Goal: Find specific page/section: Find specific page/section

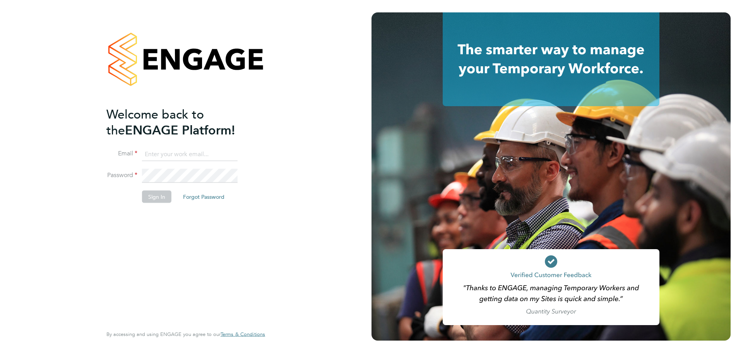
click at [158, 148] on input at bounding box center [190, 154] width 96 height 14
type input "demi@tradelinerecruitment.co.uk"
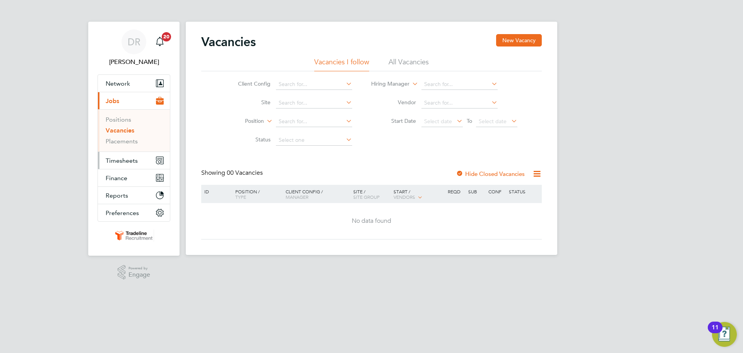
click at [134, 160] on span "Timesheets" at bounding box center [122, 160] width 32 height 7
click at [123, 136] on li "Vacancies" at bounding box center [135, 132] width 58 height 11
click at [124, 158] on span "Timesheets" at bounding box center [122, 160] width 32 height 7
